Goal: Information Seeking & Learning: Understand process/instructions

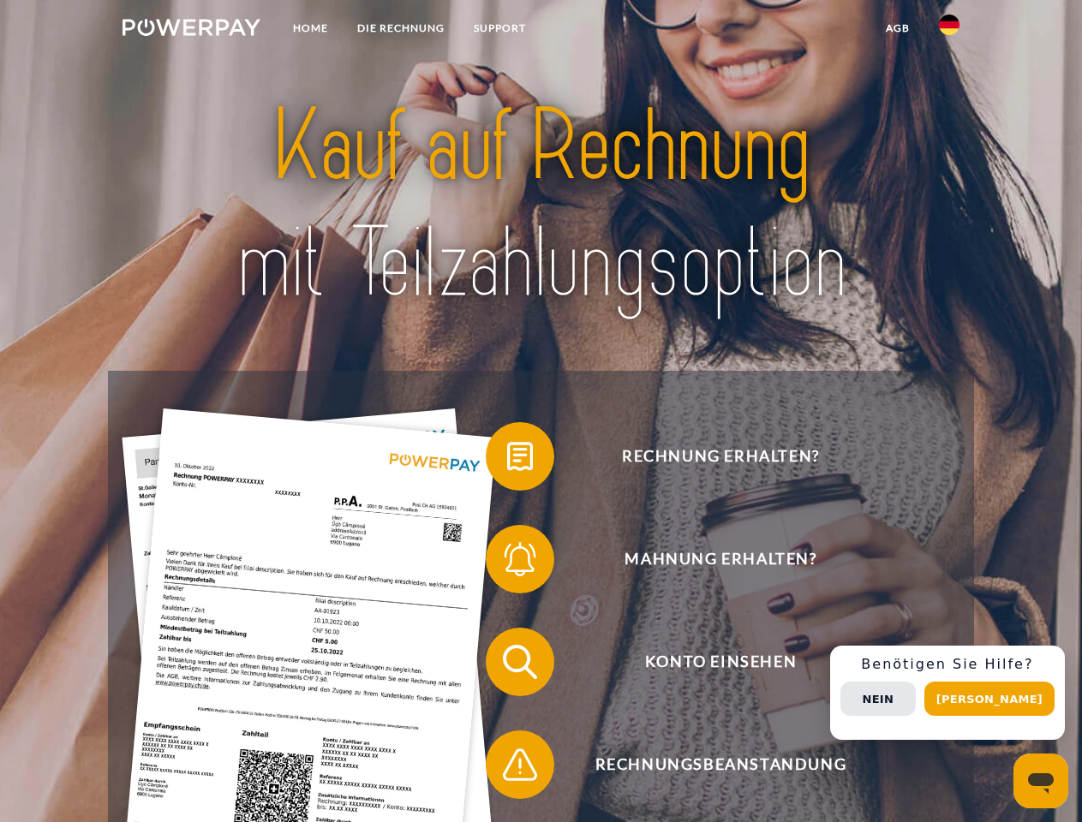
click at [191, 30] on img at bounding box center [191, 27] width 138 height 17
click at [949, 30] on img at bounding box center [949, 25] width 21 height 21
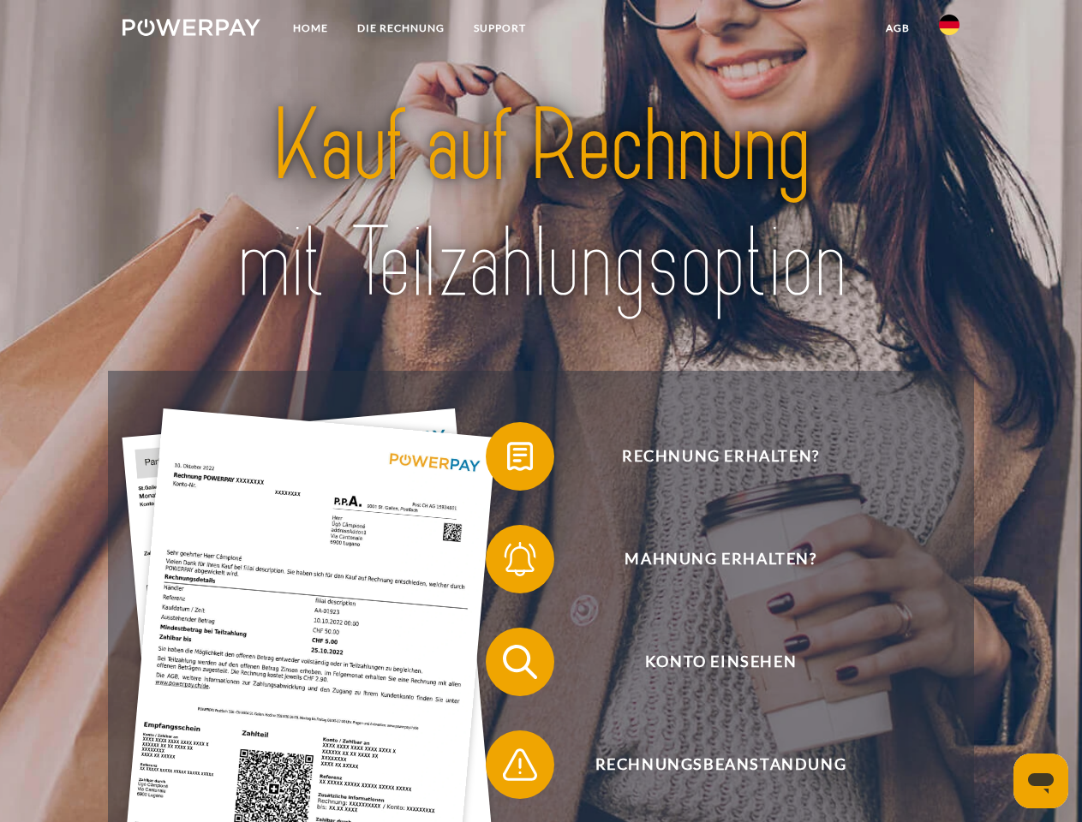
click at [897, 28] on link "agb" at bounding box center [897, 28] width 53 height 31
click at [507, 460] on span at bounding box center [494, 457] width 86 height 86
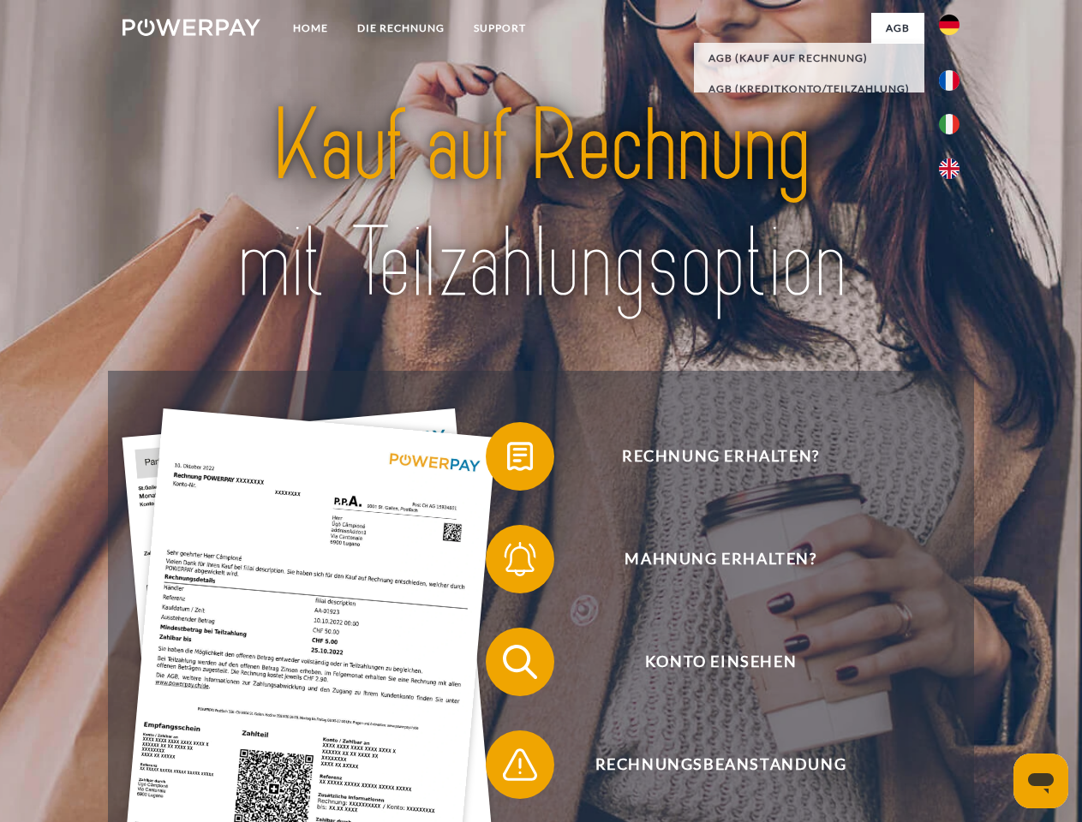
click at [507, 563] on span at bounding box center [494, 559] width 86 height 86
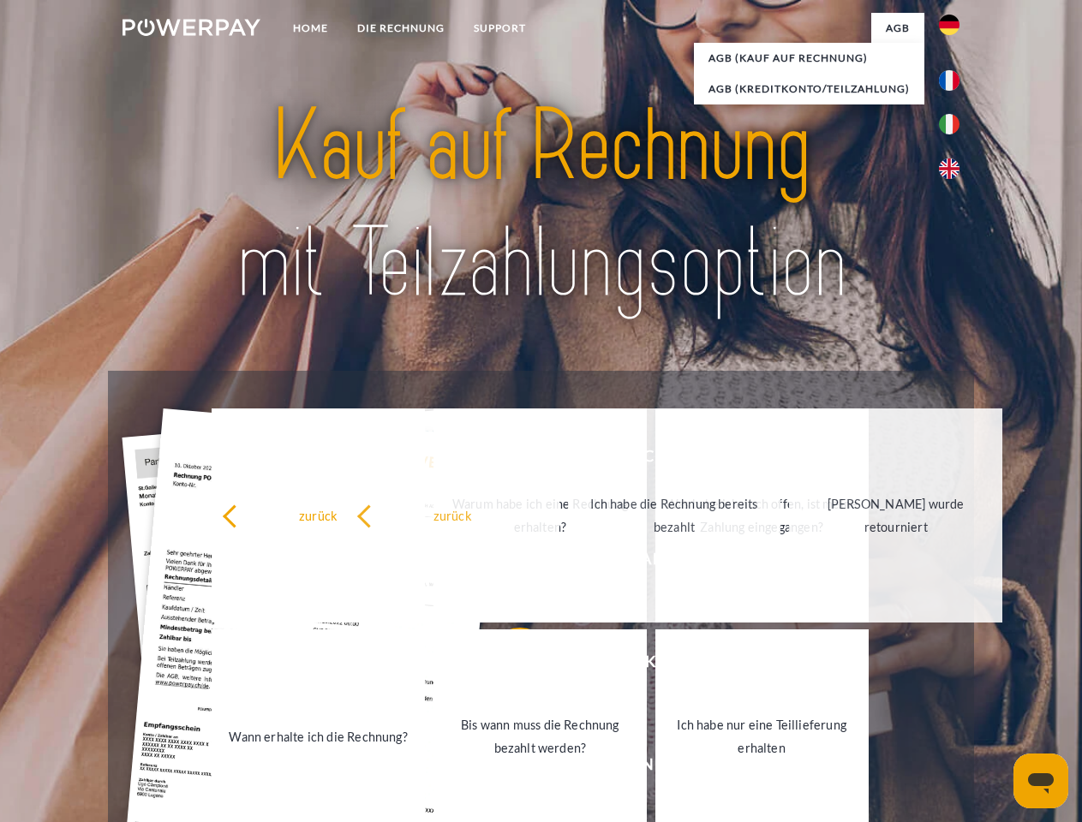
click at [507, 665] on link "Bis wann muss die Rechnung bezahlt werden?" at bounding box center [539, 736] width 213 height 214
click at [507, 768] on span at bounding box center [494, 765] width 86 height 86
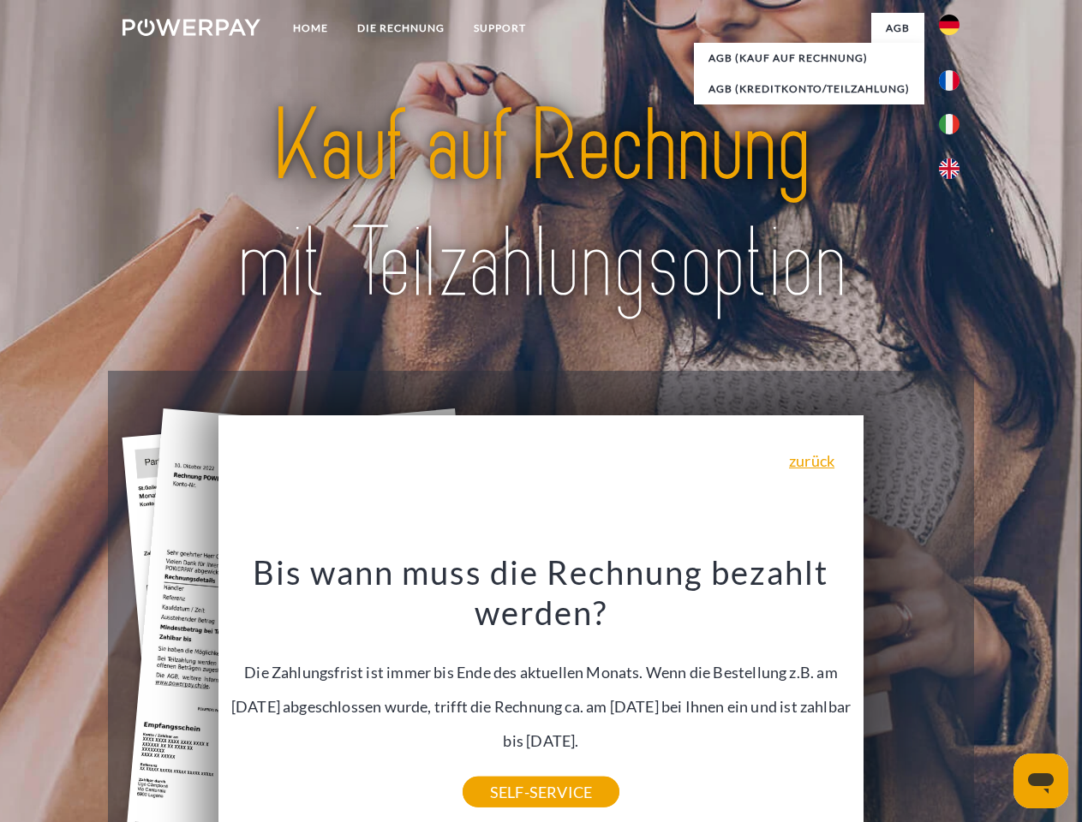
click at [953, 693] on div "Rechnung erhalten? Mahnung erhalten? Konto einsehen" at bounding box center [540, 713] width 865 height 685
click at [911, 696] on span "Konto einsehen" at bounding box center [720, 662] width 420 height 69
click at [995, 699] on header "Home DIE RECHNUNG SUPPORT" at bounding box center [541, 591] width 1082 height 1183
